Goal: Communication & Community: Share content

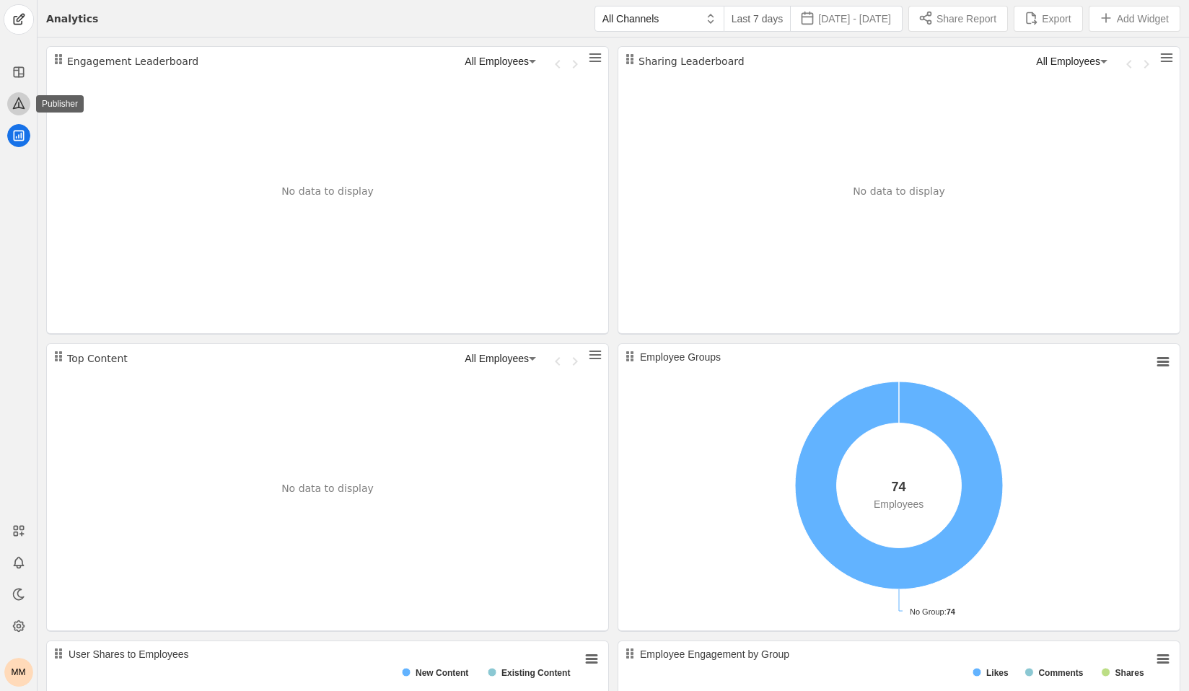
click at [16, 108] on icon at bounding box center [18, 103] width 11 height 11
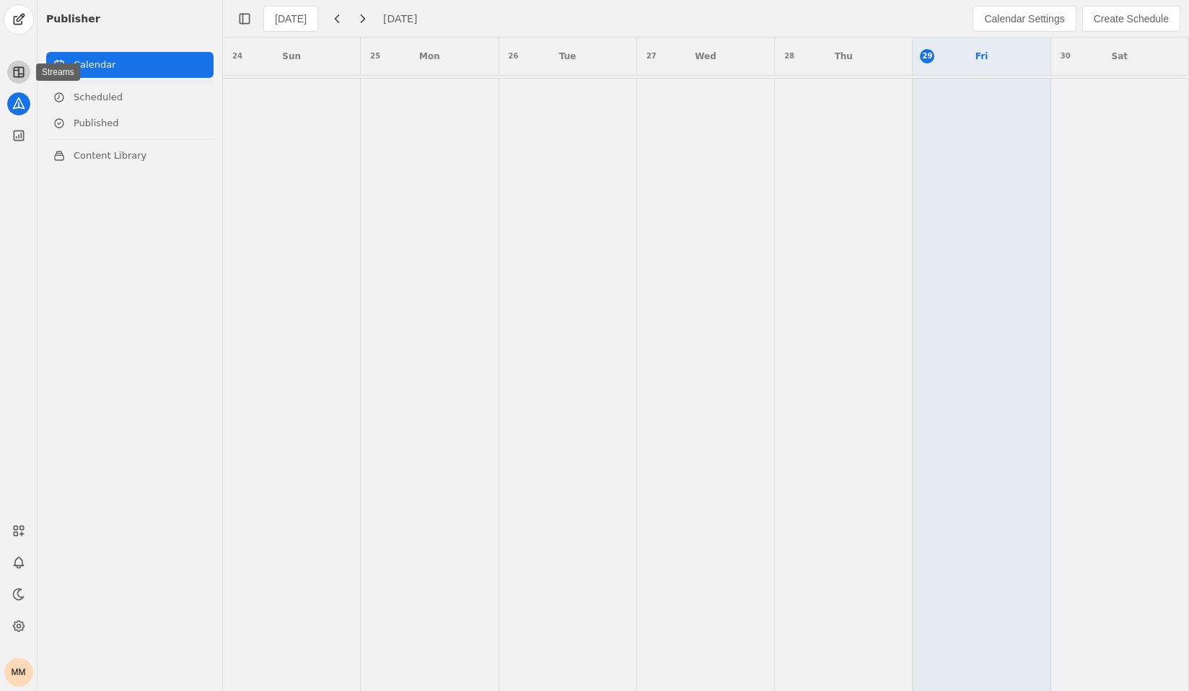
click at [19, 80] on app-icon at bounding box center [18, 72] width 23 height 23
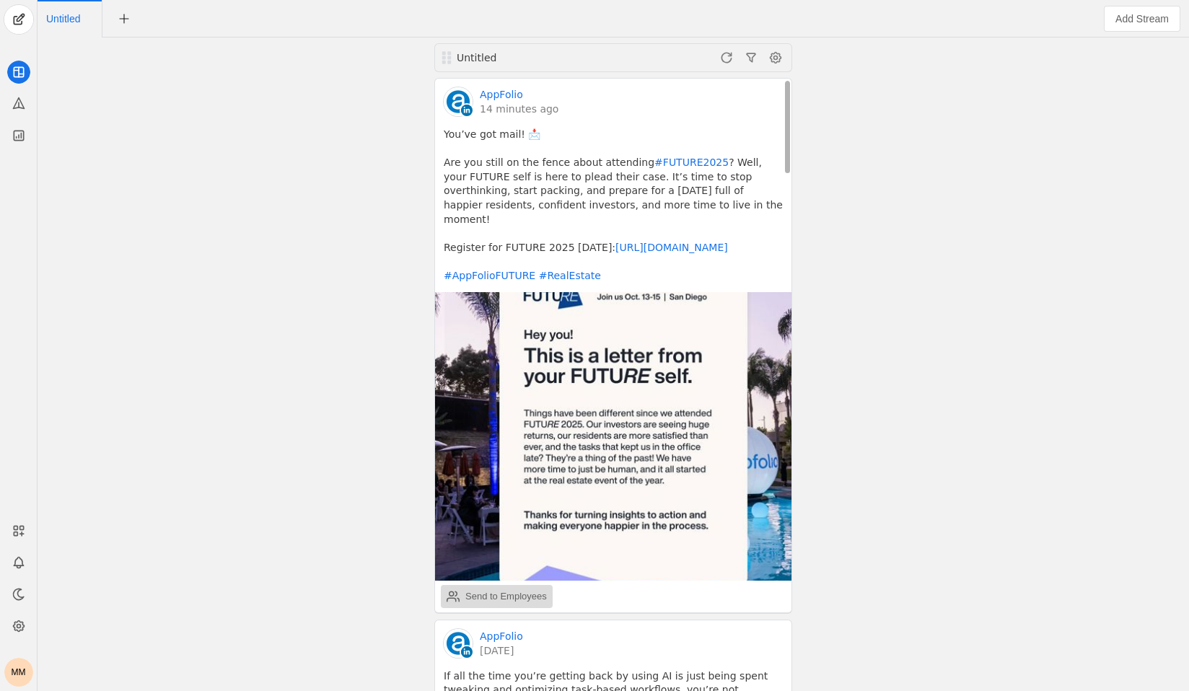
click at [524, 590] on div "Send to Employees" at bounding box center [497, 596] width 100 height 29
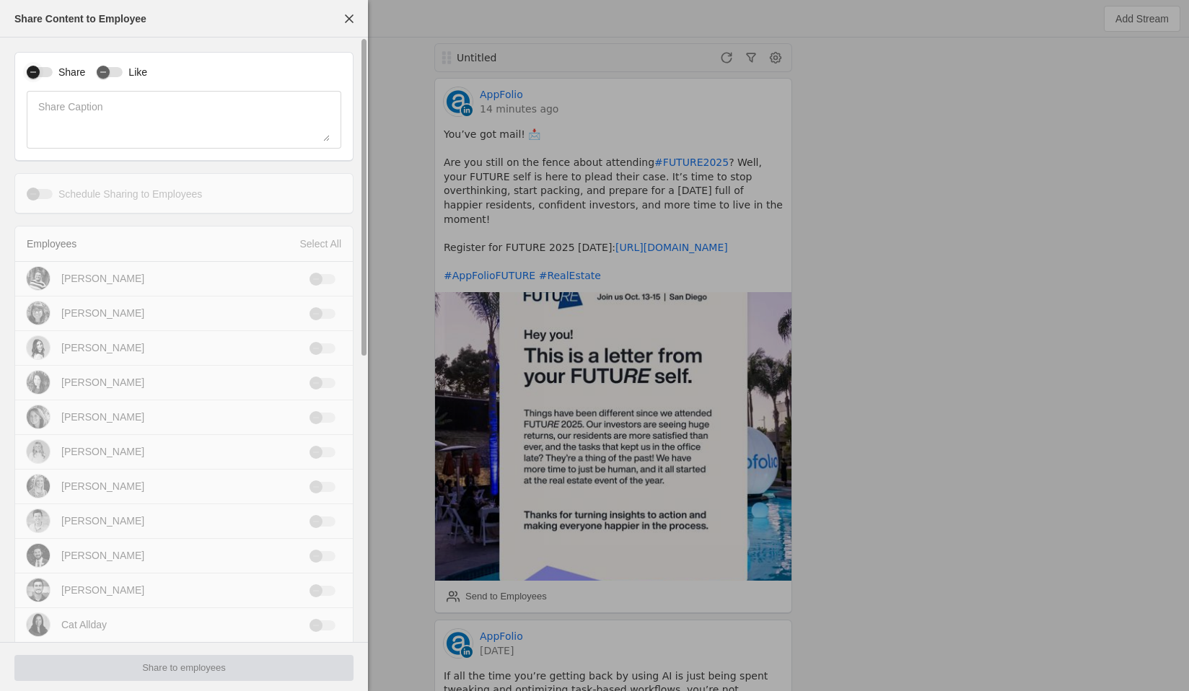
click at [43, 67] on div "button" at bounding box center [40, 72] width 26 height 10
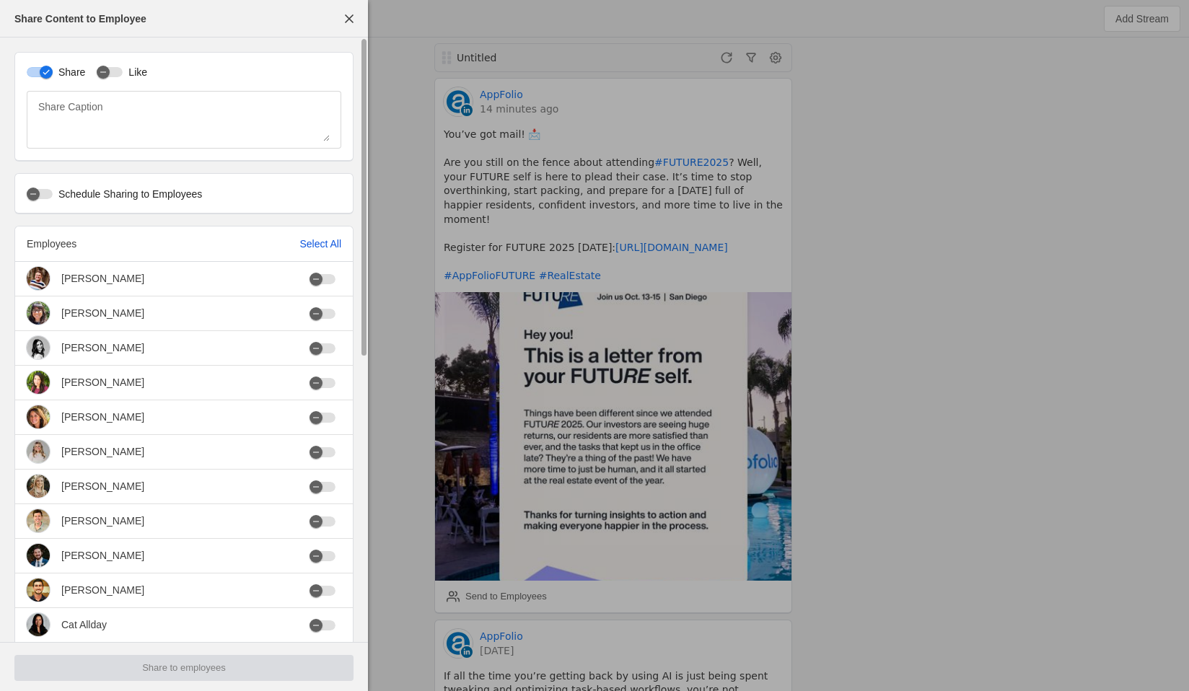
click at [318, 250] on div "Select All" at bounding box center [320, 244] width 42 height 14
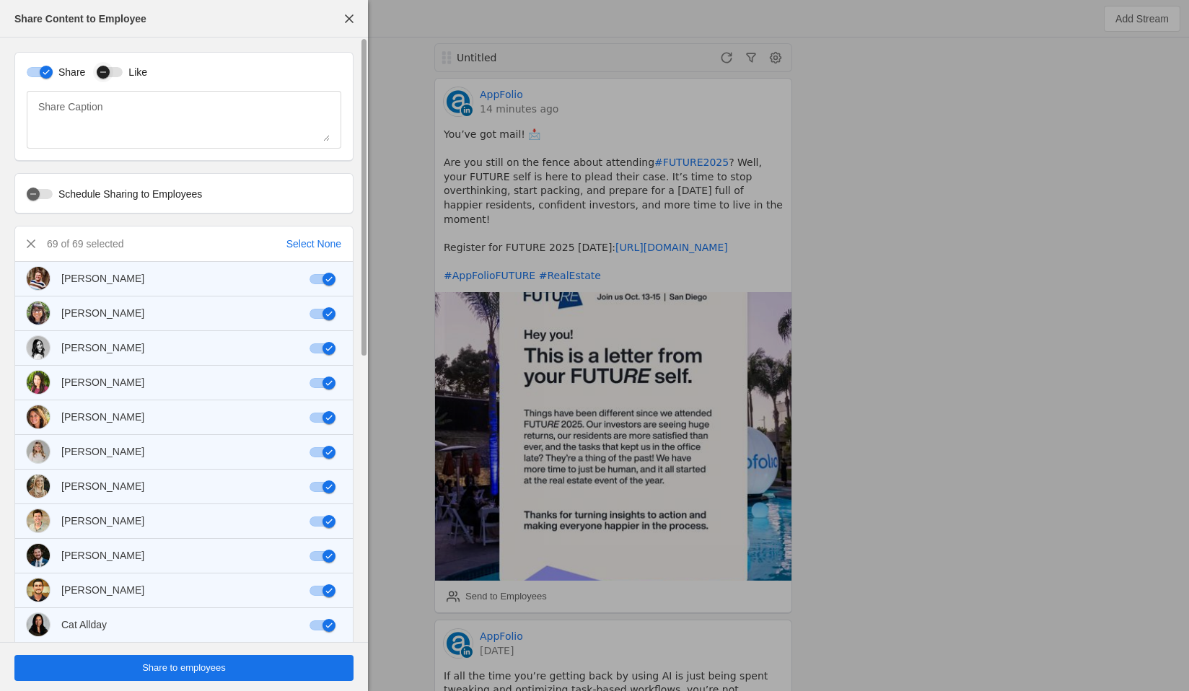
click at [102, 75] on icon "button" at bounding box center [103, 72] width 9 height 9
click at [40, 196] on div "button" at bounding box center [33, 194] width 13 height 13
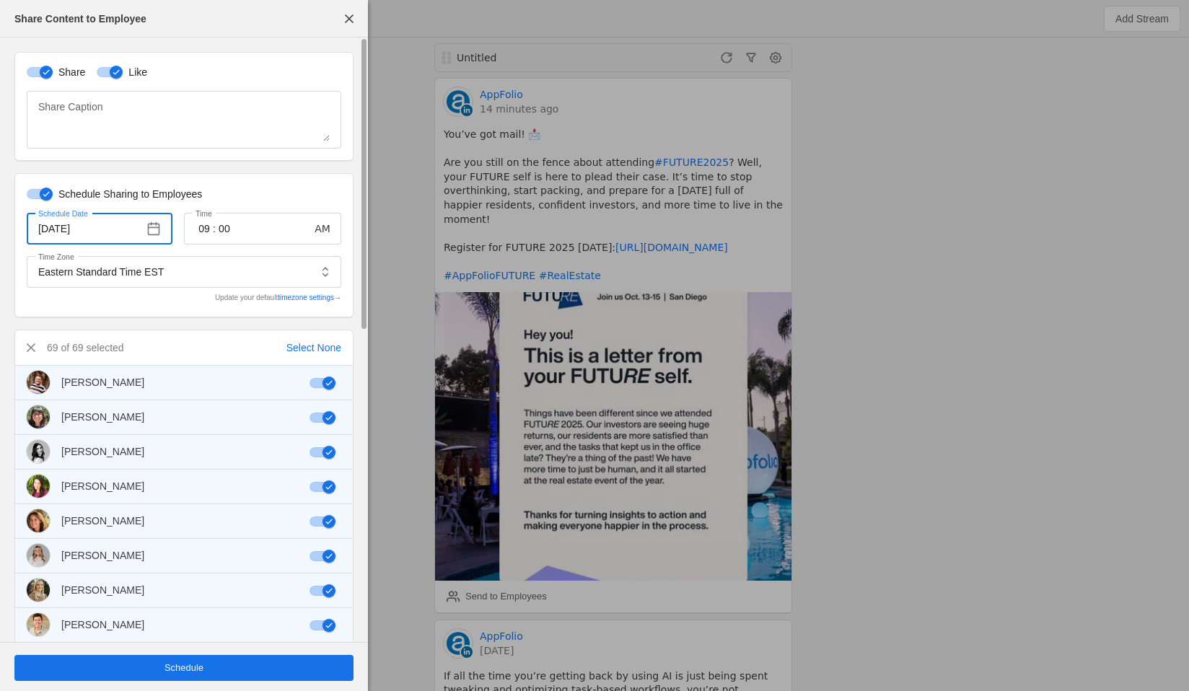
click at [83, 228] on input "8/30/2025" at bounding box center [88, 228] width 100 height 17
click at [154, 220] on span "button" at bounding box center [154, 229] width 26 height 26
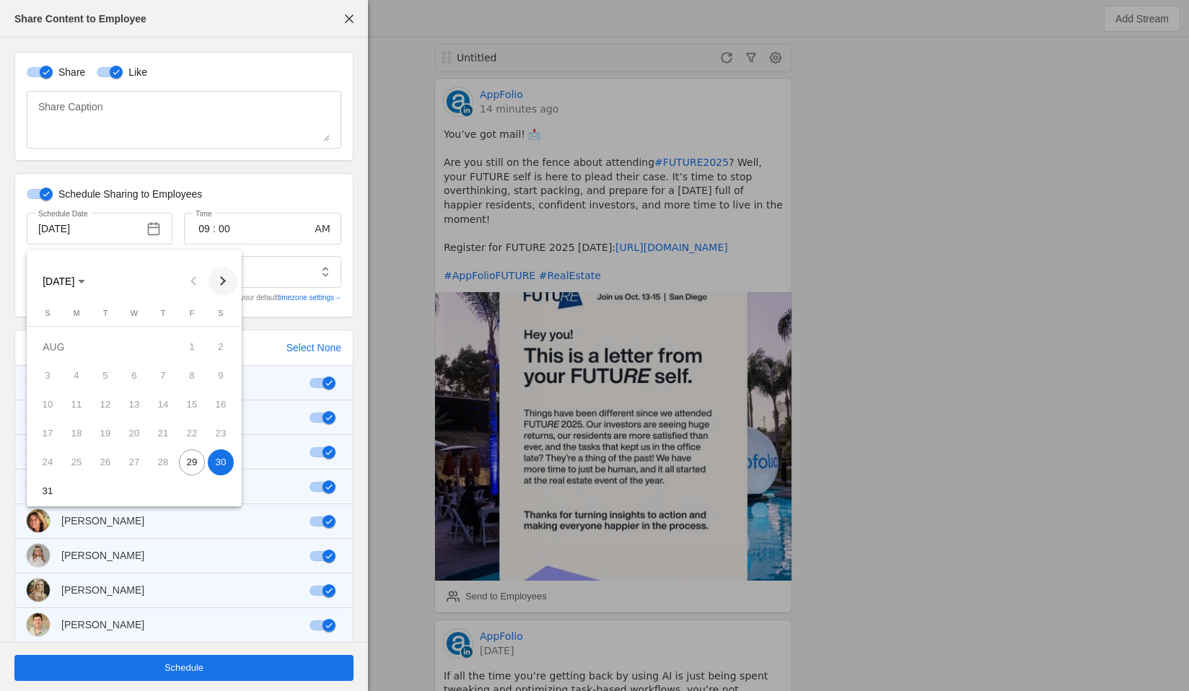
click at [218, 282] on button "Next month" at bounding box center [223, 281] width 29 height 29
click at [250, 171] on div at bounding box center [594, 345] width 1189 height 691
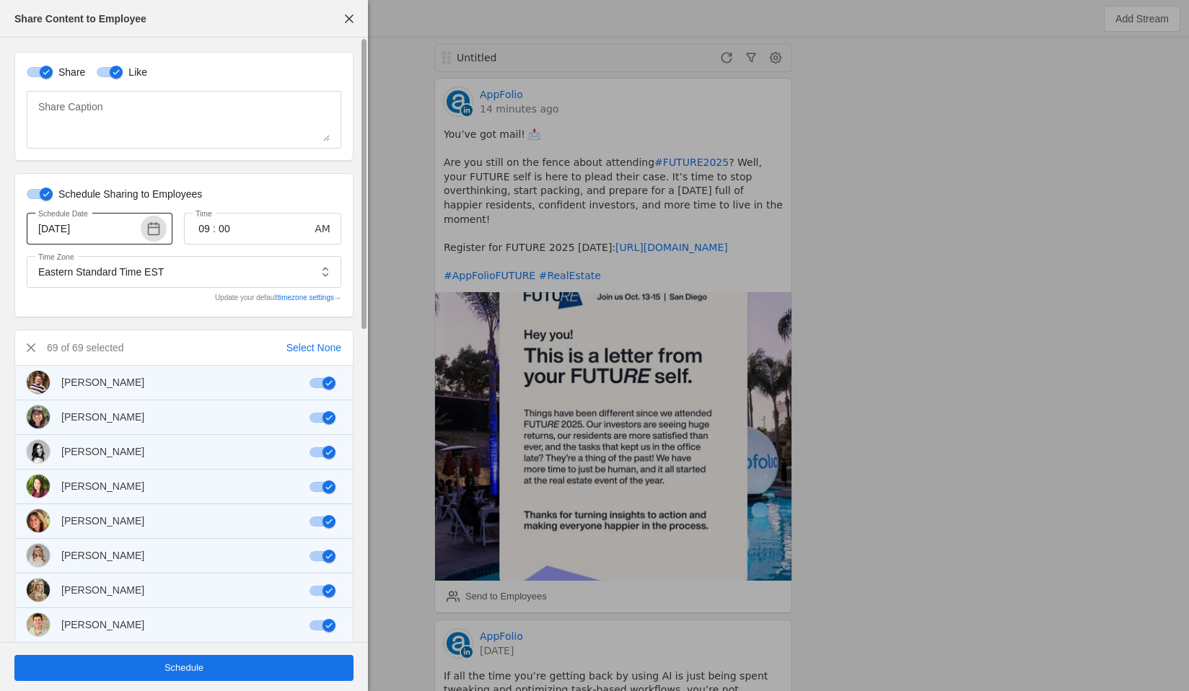
click at [157, 224] on span "button" at bounding box center [154, 229] width 26 height 26
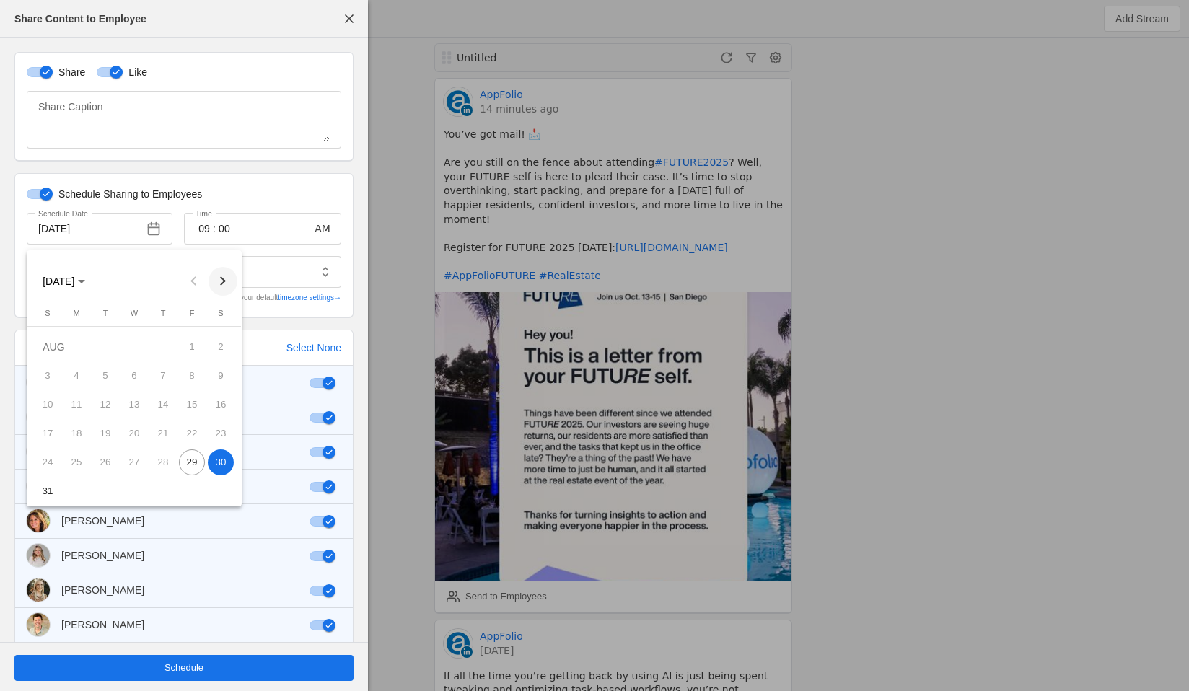
click at [224, 274] on span "Next month" at bounding box center [223, 281] width 29 height 29
click at [102, 374] on span "2" at bounding box center [105, 376] width 26 height 26
type input "9/2/2025"
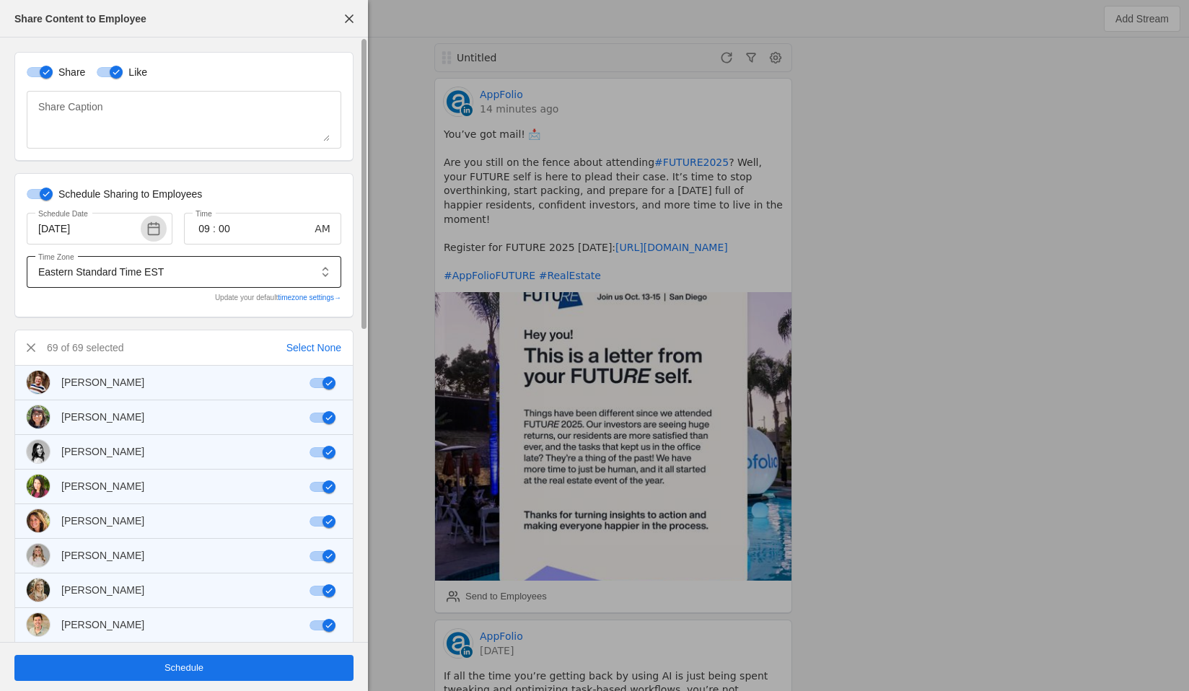
click at [223, 272] on input "Eastern Standard Time EST" at bounding box center [173, 271] width 271 height 17
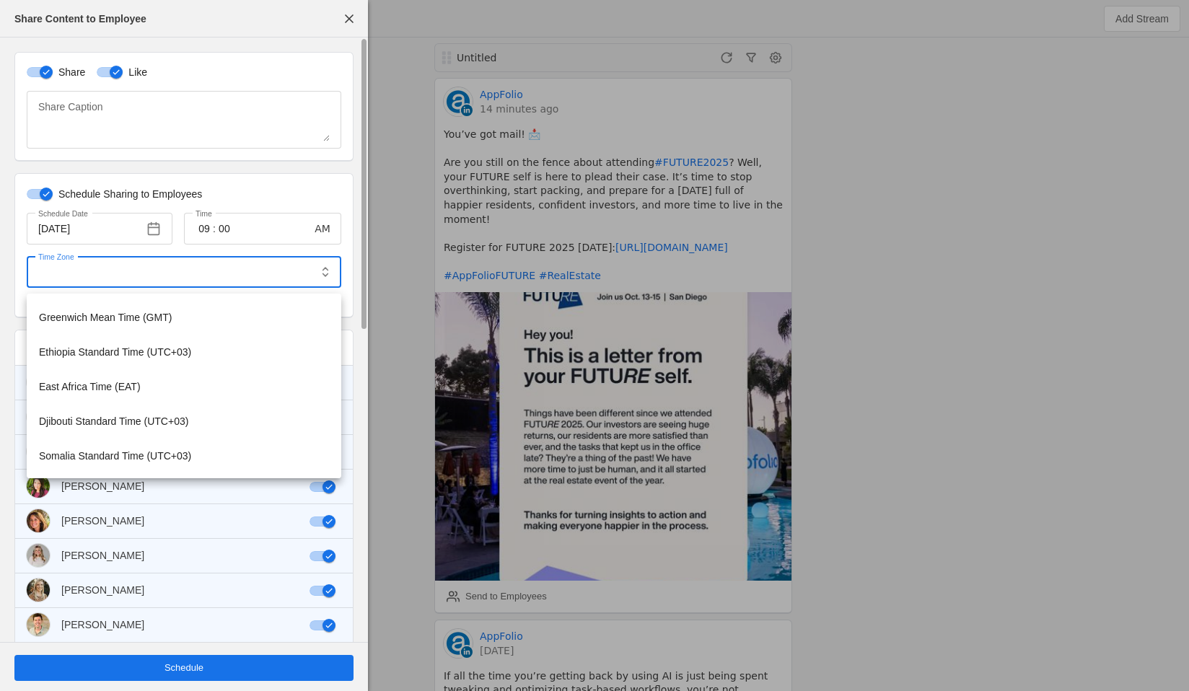
click at [263, 186] on mat-slide-toggle "Schedule Sharing to Employees" at bounding box center [184, 192] width 315 height 15
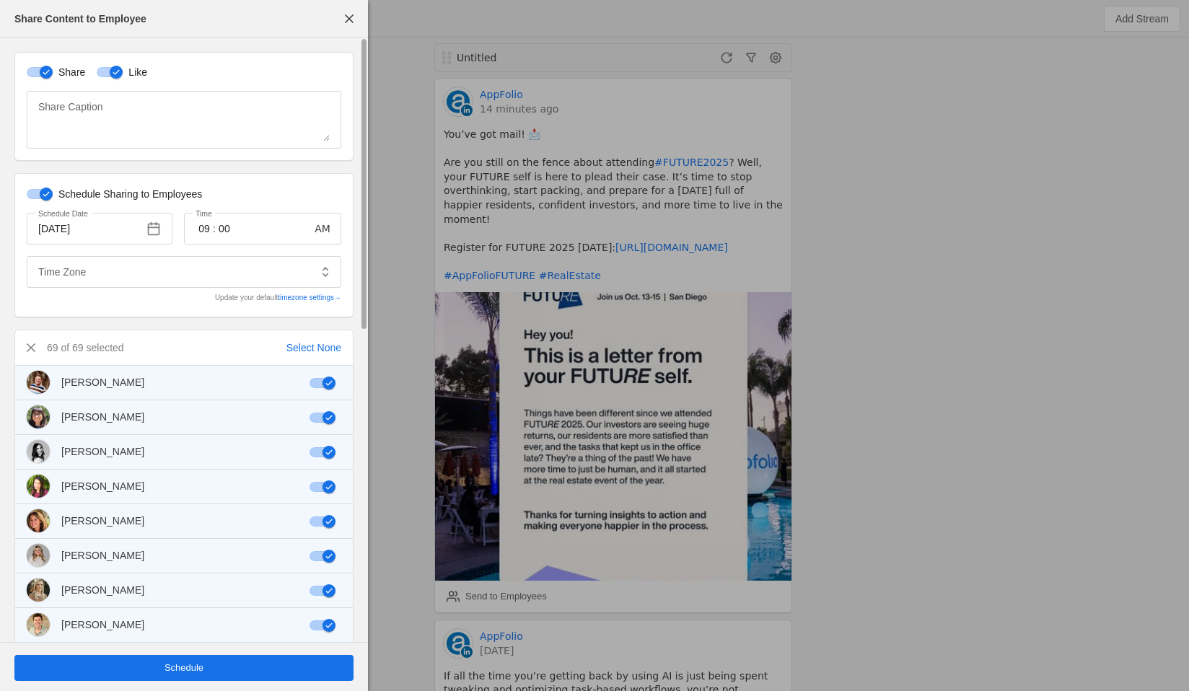
type input "Eastern Standard Time EST"
click at [147, 679] on span "undefined" at bounding box center [183, 668] width 339 height 26
